Goal: Task Accomplishment & Management: Use online tool/utility

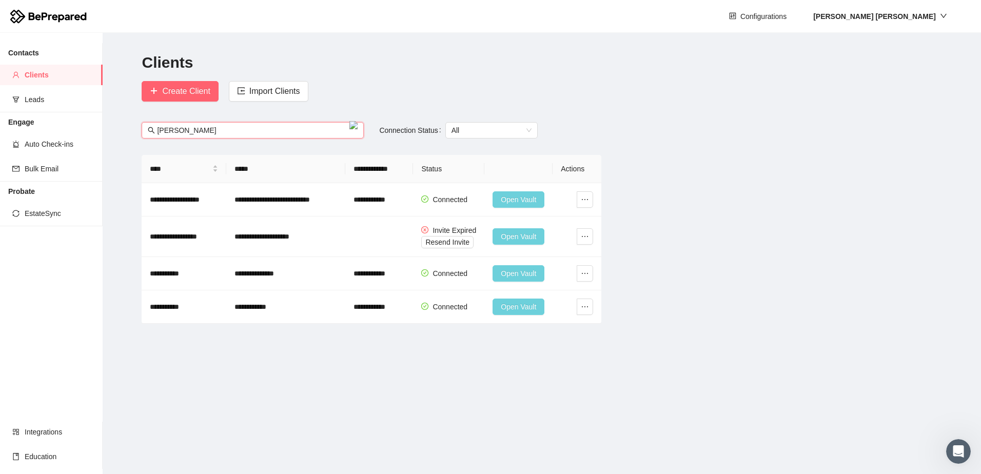
drag, startPoint x: 237, startPoint y: 134, endPoint x: -102, endPoint y: 117, distance: 339.2
click at [0, 117] on html "**********" at bounding box center [490, 237] width 981 height 474
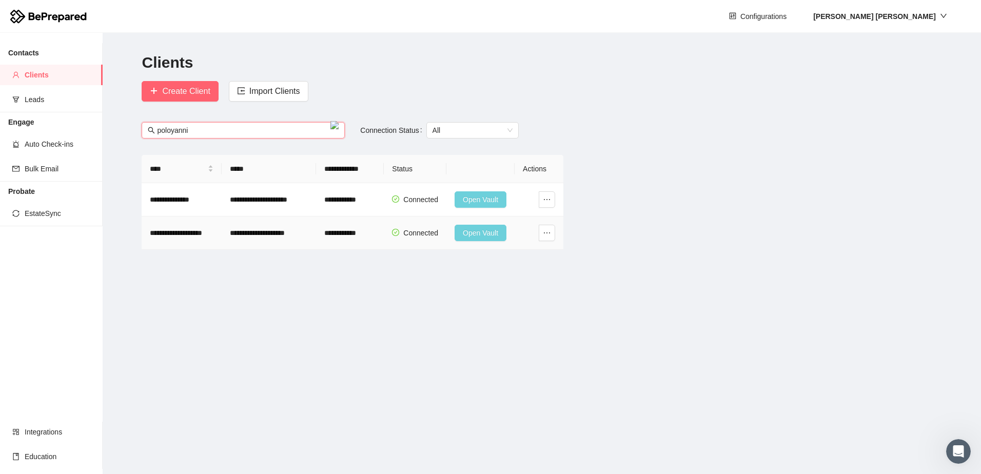
type input "poloyanni"
click at [478, 237] on span "Open Vault" at bounding box center [480, 232] width 35 height 11
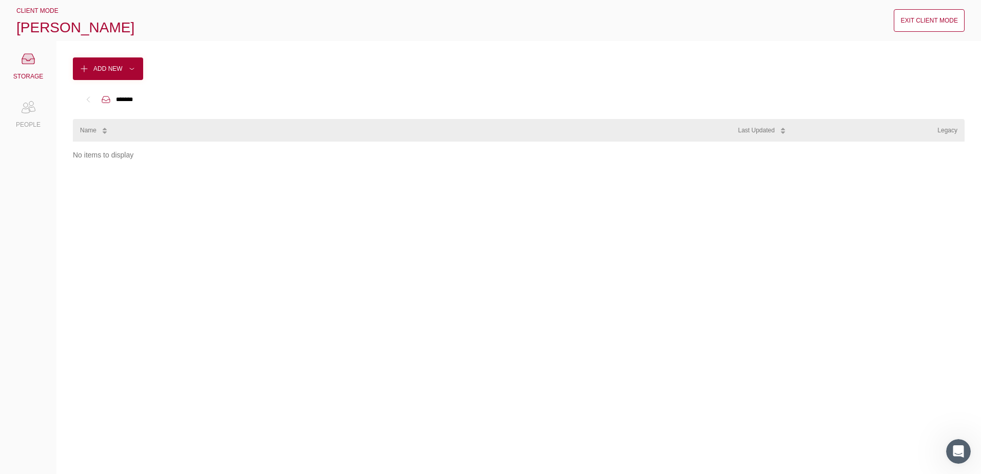
drag, startPoint x: 382, startPoint y: 286, endPoint x: 346, endPoint y: 14, distance: 274.9
click at [382, 282] on div "No items to display" at bounding box center [519, 300] width 892 height 316
drag, startPoint x: 708, startPoint y: 57, endPoint x: 248, endPoint y: 57, distance: 459.4
click at [707, 56] on div "Add New ******* Name Last Updated Legacy No items to display" at bounding box center [518, 257] width 925 height 433
click at [918, 31] on button "Exit Client Mode" at bounding box center [929, 20] width 71 height 23
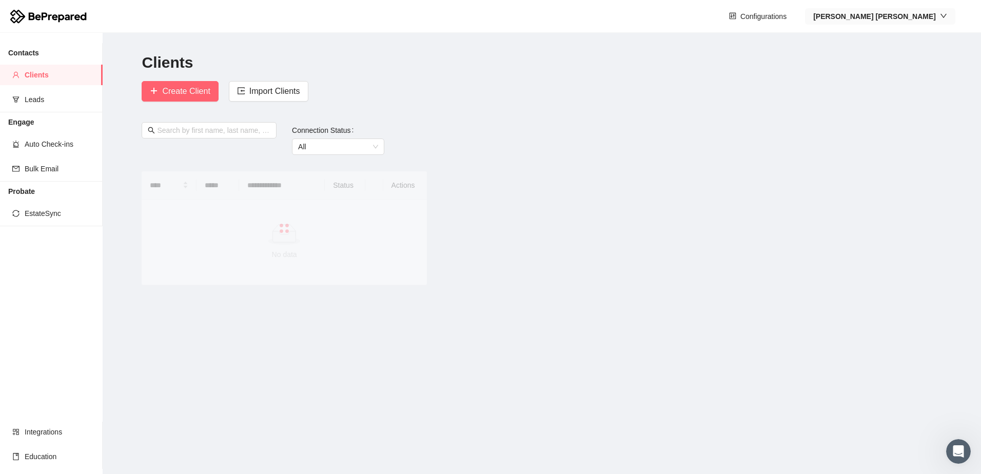
click at [938, 18] on div "[PERSON_NAME]" at bounding box center [881, 16] width 134 height 11
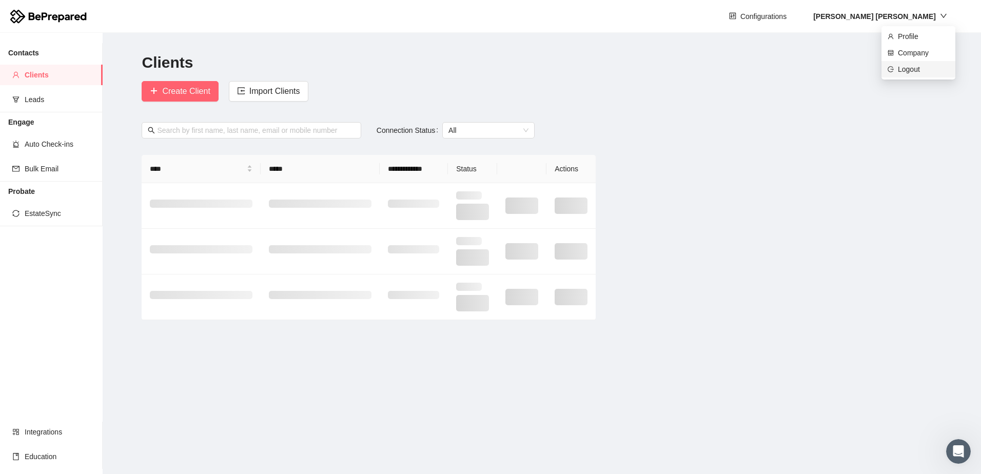
click at [903, 74] on span "Logout" at bounding box center [923, 69] width 51 height 11
